Goal: Task Accomplishment & Management: Use online tool/utility

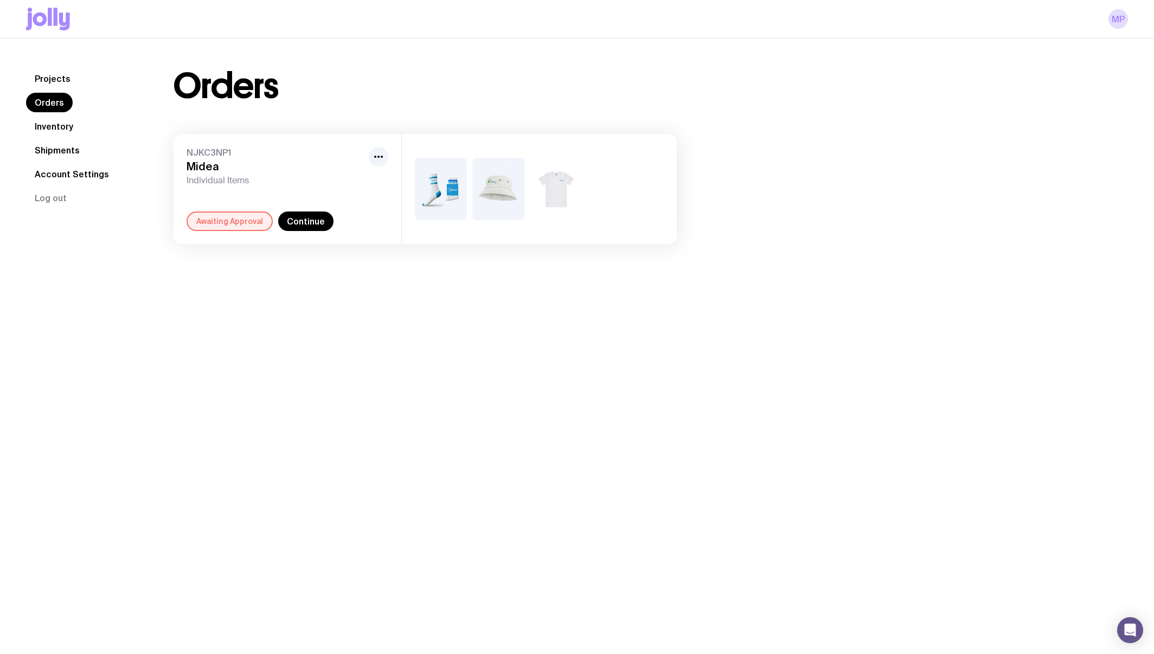
click at [215, 224] on div "Awaiting Approval" at bounding box center [230, 222] width 86 height 20
click at [231, 223] on div "Awaiting Approval" at bounding box center [230, 222] width 86 height 20
click at [249, 223] on div "Awaiting Approval" at bounding box center [230, 222] width 86 height 20
click at [313, 225] on link "Continue" at bounding box center [305, 222] width 55 height 20
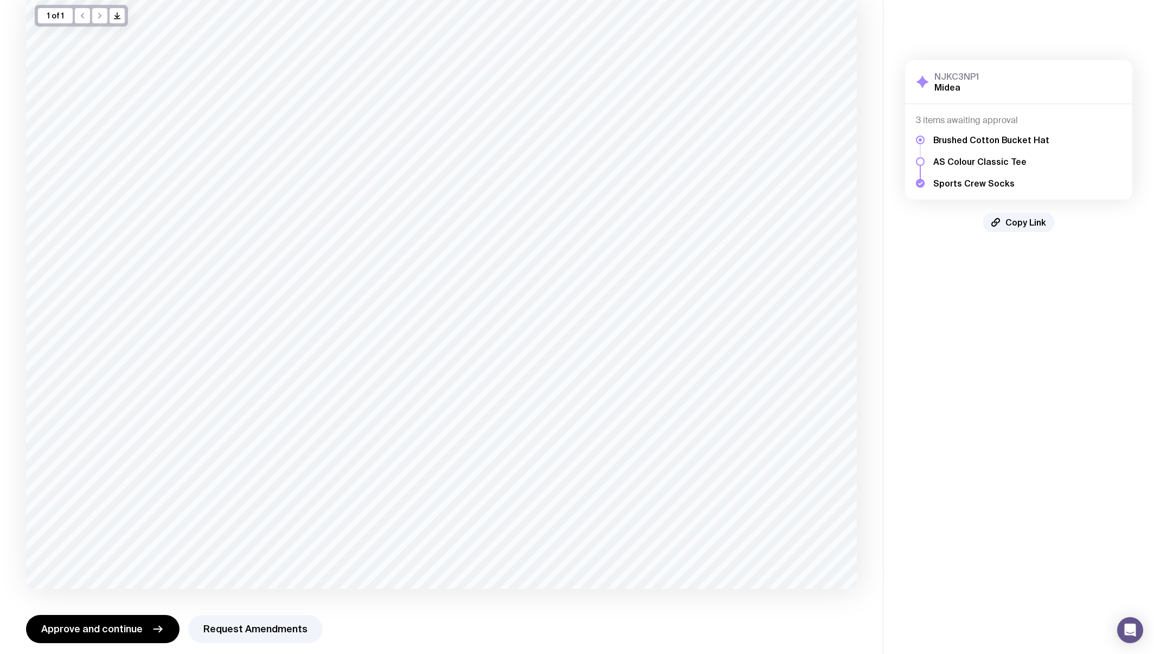
scroll to position [89, 0]
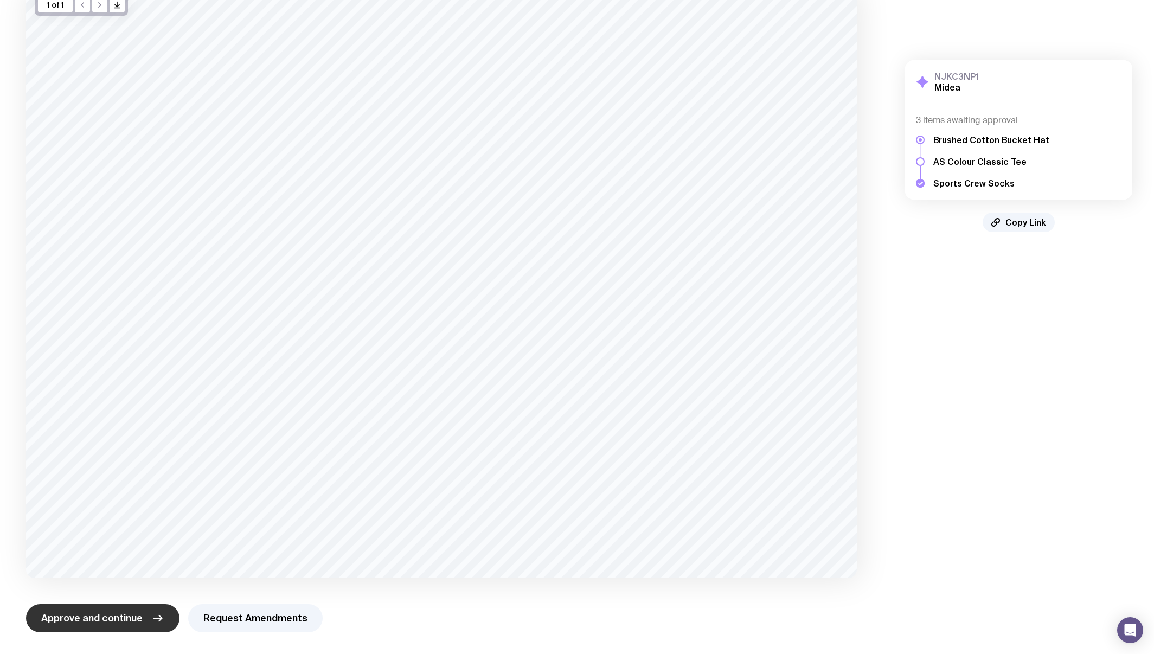
click at [117, 622] on span "Approve and continue" at bounding box center [91, 618] width 101 height 13
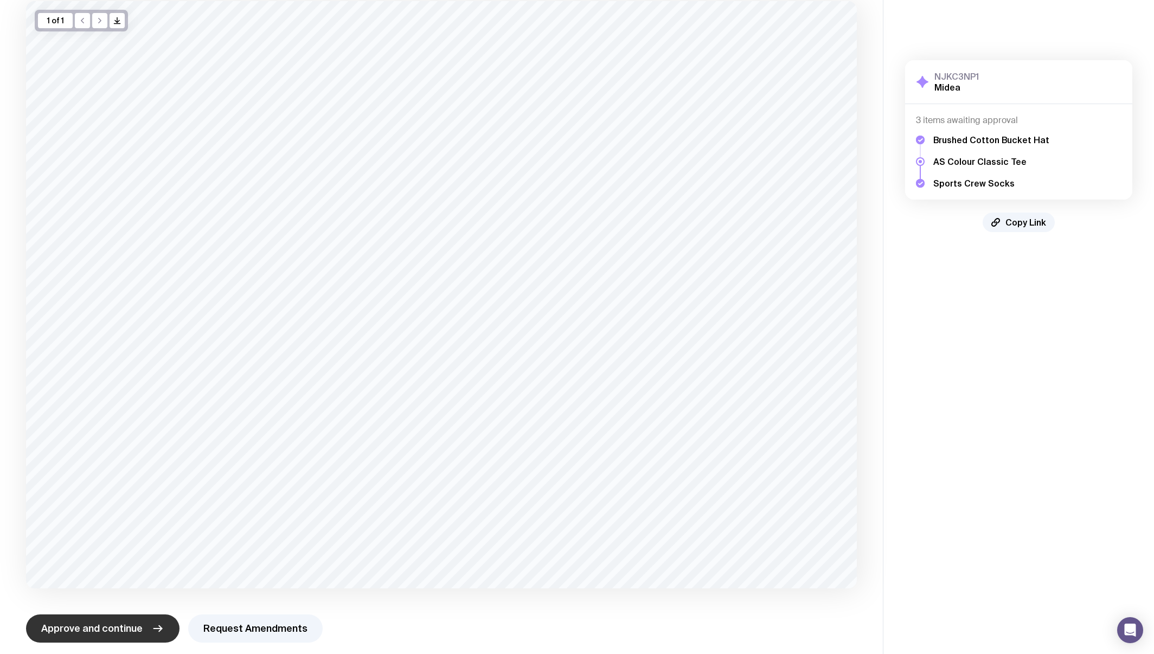
scroll to position [84, 0]
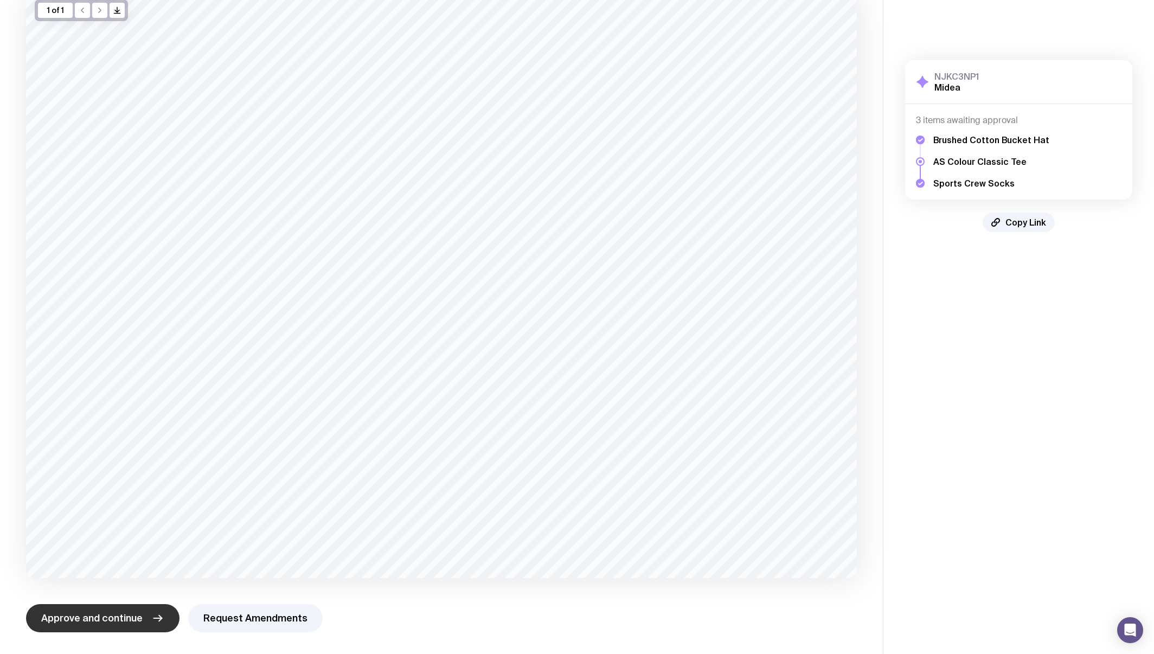
click at [127, 623] on span "Approve and continue" at bounding box center [91, 618] width 101 height 13
